Goal: Navigation & Orientation: Find specific page/section

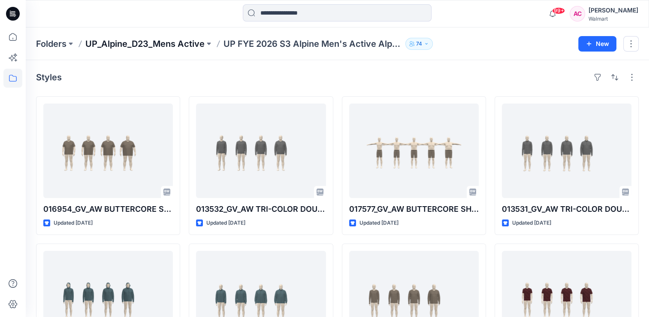
click at [159, 45] on p "UP_Alpine_D23_Mens Active" at bounding box center [144, 44] width 119 height 12
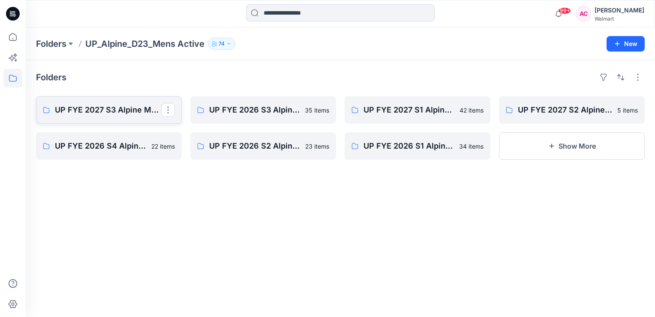
click at [105, 108] on p "UP FYE 2027 S3 Alpine Men's Active Alpine" at bounding box center [108, 110] width 106 height 12
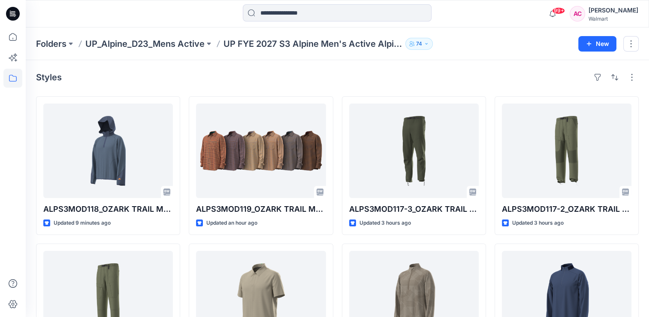
click at [191, 73] on div "Styles" at bounding box center [337, 77] width 603 height 14
drag, startPoint x: 602, startPoint y: 18, endPoint x: 455, endPoint y: 75, distance: 158.0
click at [455, 75] on div "Styles" at bounding box center [337, 77] width 603 height 14
